Goal: Information Seeking & Learning: Learn about a topic

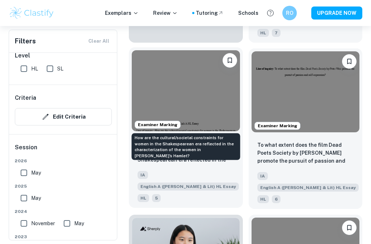
scroll to position [547, 0]
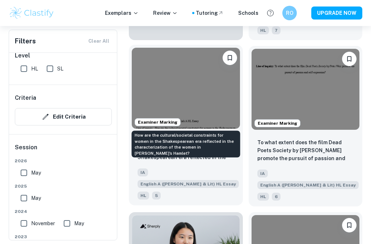
click at [225, 137] on p "How are the cultural/societal constraints for women in the Shakespearean era re…" at bounding box center [185, 149] width 97 height 25
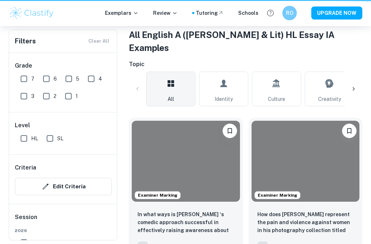
scroll to position [547, 0]
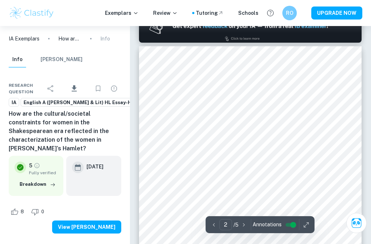
scroll to position [342, 0]
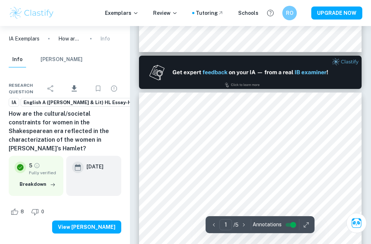
type input "2"
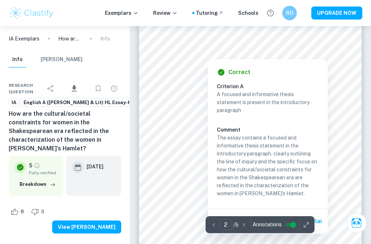
scroll to position [457, 0]
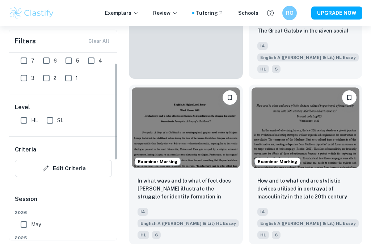
scroll to position [20, 0]
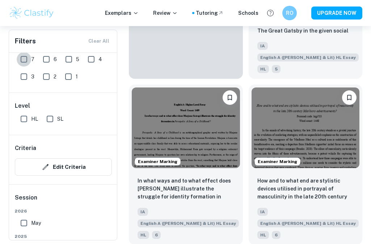
click at [23, 60] on input "7" at bounding box center [24, 59] width 14 height 14
checkbox input "true"
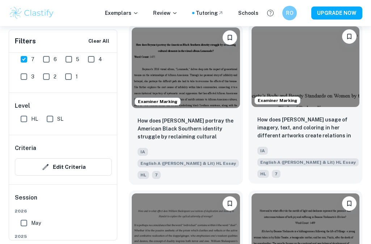
scroll to position [930, 0]
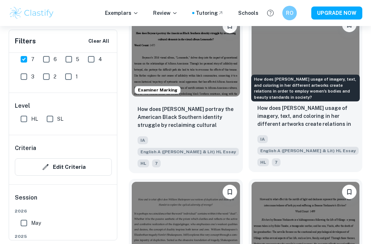
click at [298, 104] on p "How does Barbara Kruger’s usage of imagery, text, and coloring in her different…" at bounding box center [305, 116] width 97 height 25
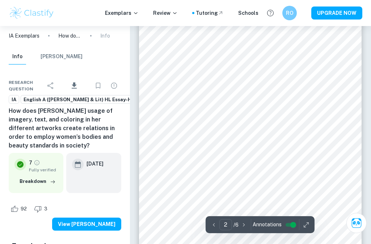
scroll to position [350, 0]
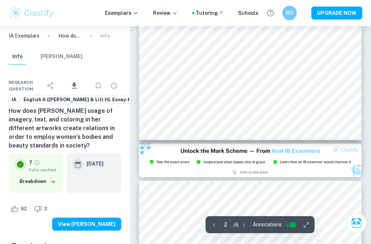
type input "3"
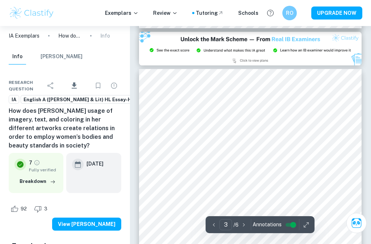
scroll to position [785, 0]
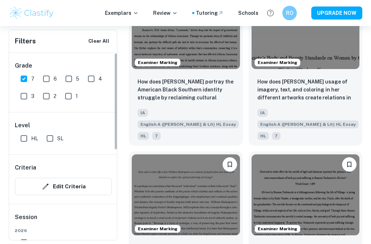
scroll to position [12, 0]
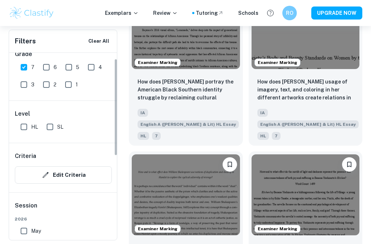
click at [27, 66] on input "7" at bounding box center [24, 67] width 14 height 14
checkbox input "false"
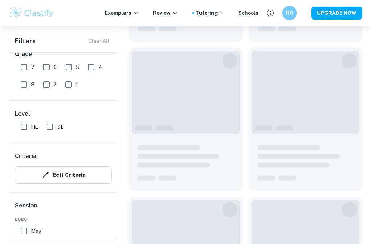
click at [68, 66] on input "5" at bounding box center [68, 67] width 14 height 14
checkbox input "true"
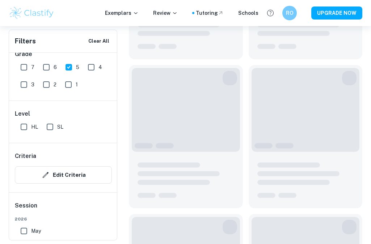
scroll to position [975, 0]
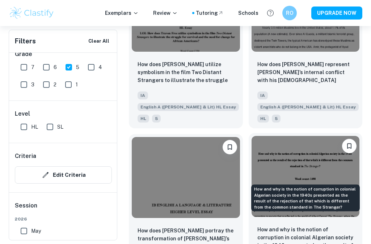
click at [259, 226] on p "How and why is the notion of corruption in colonial Algerian society in the 194…" at bounding box center [305, 238] width 97 height 25
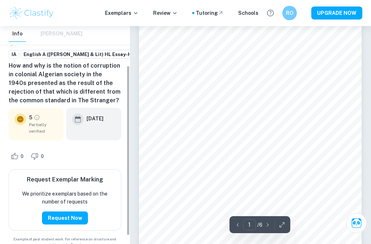
scroll to position [47, 0]
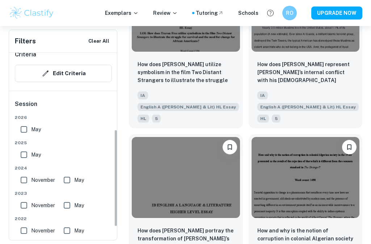
scroll to position [76, 0]
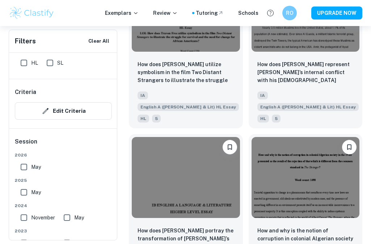
click at [17, 101] on div "Criteria Edit Criteria" at bounding box center [63, 103] width 109 height 49
click at [31, 136] on div "Session 2026 May 2025 May 2024 November May 2023 November May 2022 November May…" at bounding box center [63, 233] width 109 height 209
click at [53, 102] on button "Edit Criteria" at bounding box center [63, 110] width 97 height 17
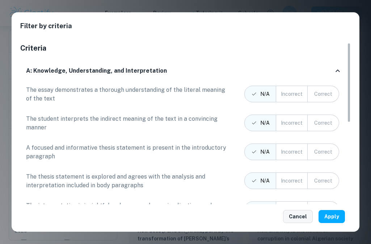
click at [290, 217] on button "Cancel" at bounding box center [298, 216] width 30 height 13
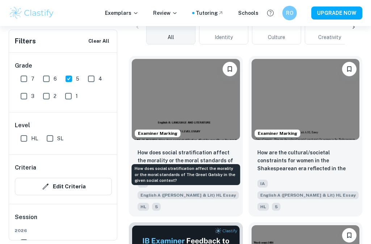
scroll to position [229, 0]
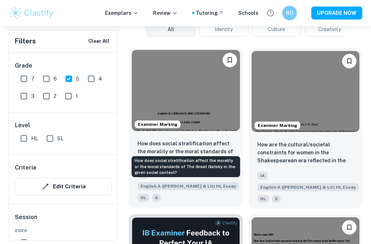
click at [210, 140] on p "How does social stratification affect the morality or the moral standards of Th…" at bounding box center [185, 152] width 97 height 25
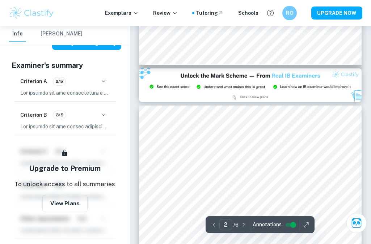
scroll to position [536, 0]
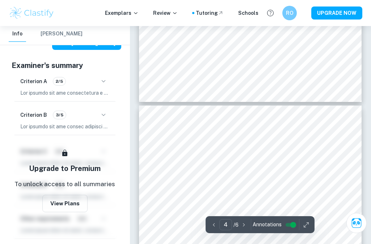
type input "5"
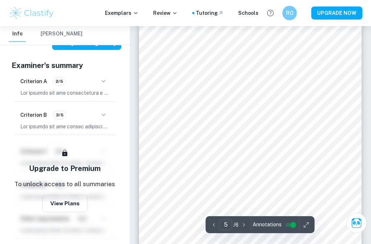
scroll to position [1253, 0]
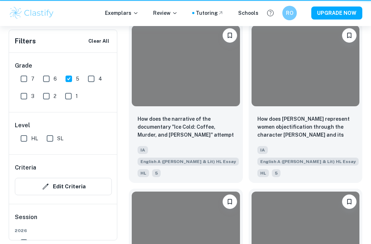
scroll to position [229, 0]
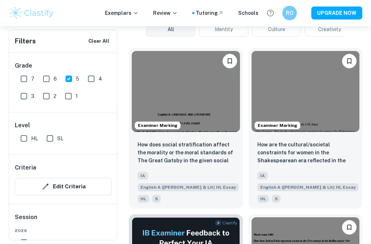
click at [94, 78] on input "4" at bounding box center [91, 79] width 14 height 14
checkbox input "true"
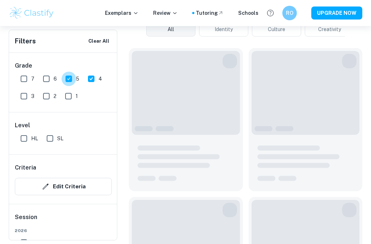
click at [68, 79] on input "5" at bounding box center [68, 79] width 14 height 14
checkbox input "false"
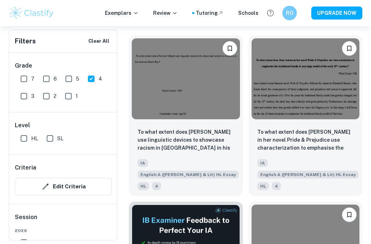
scroll to position [241, 0]
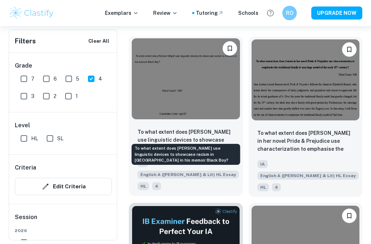
click at [186, 129] on p "To what extent does Richard Wright use linguistic devices to showcase racism in…" at bounding box center [185, 140] width 97 height 25
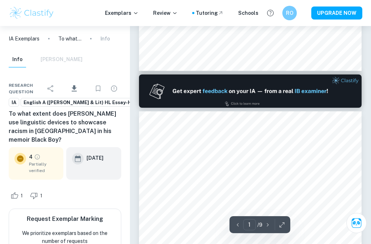
type input "2"
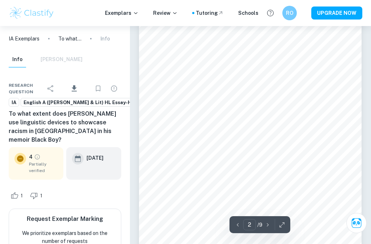
scroll to position [417, 0]
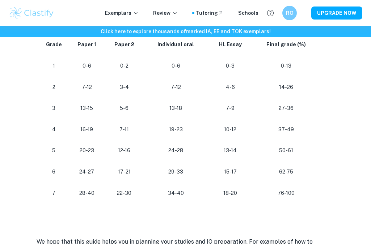
scroll to position [691, 0]
